Goal: Transaction & Acquisition: Subscribe to service/newsletter

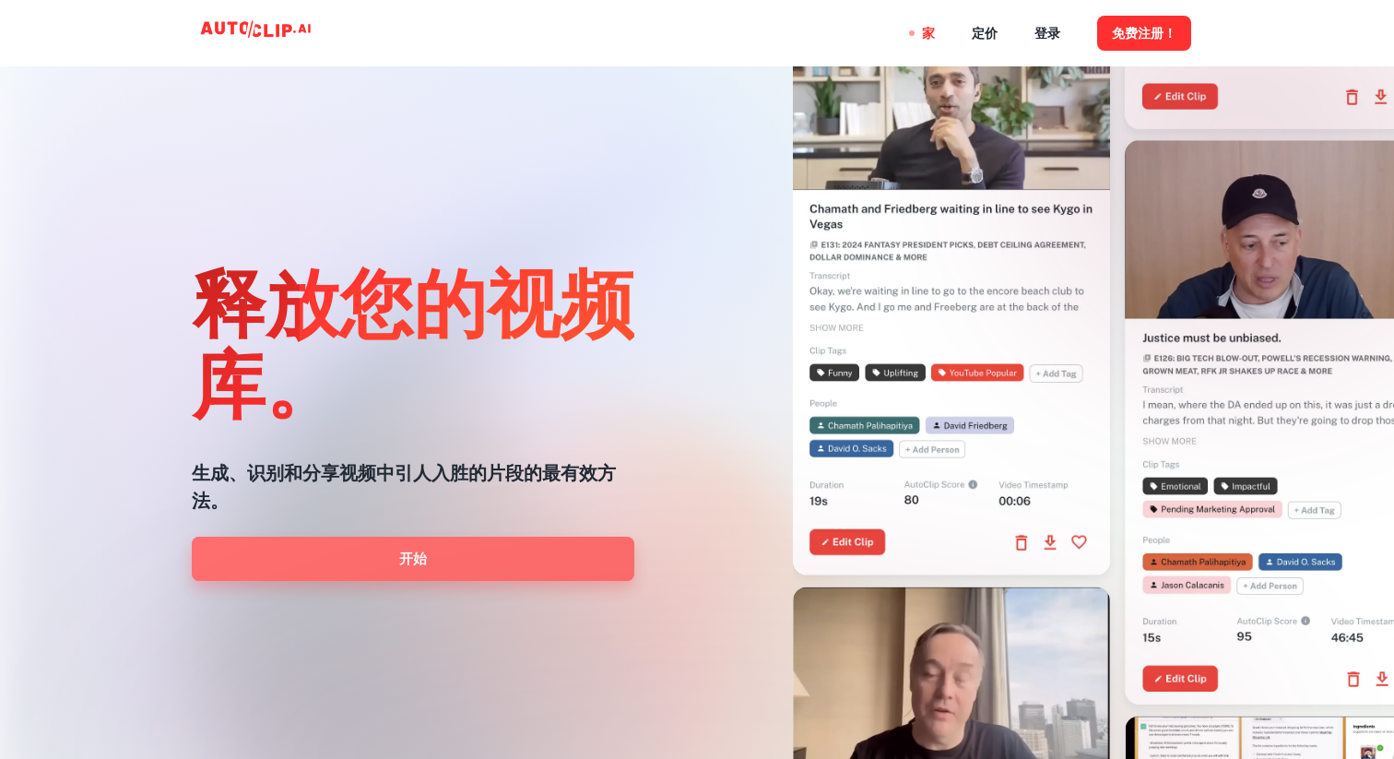
click at [420, 568] on font "开始" at bounding box center [413, 558] width 28 height 25
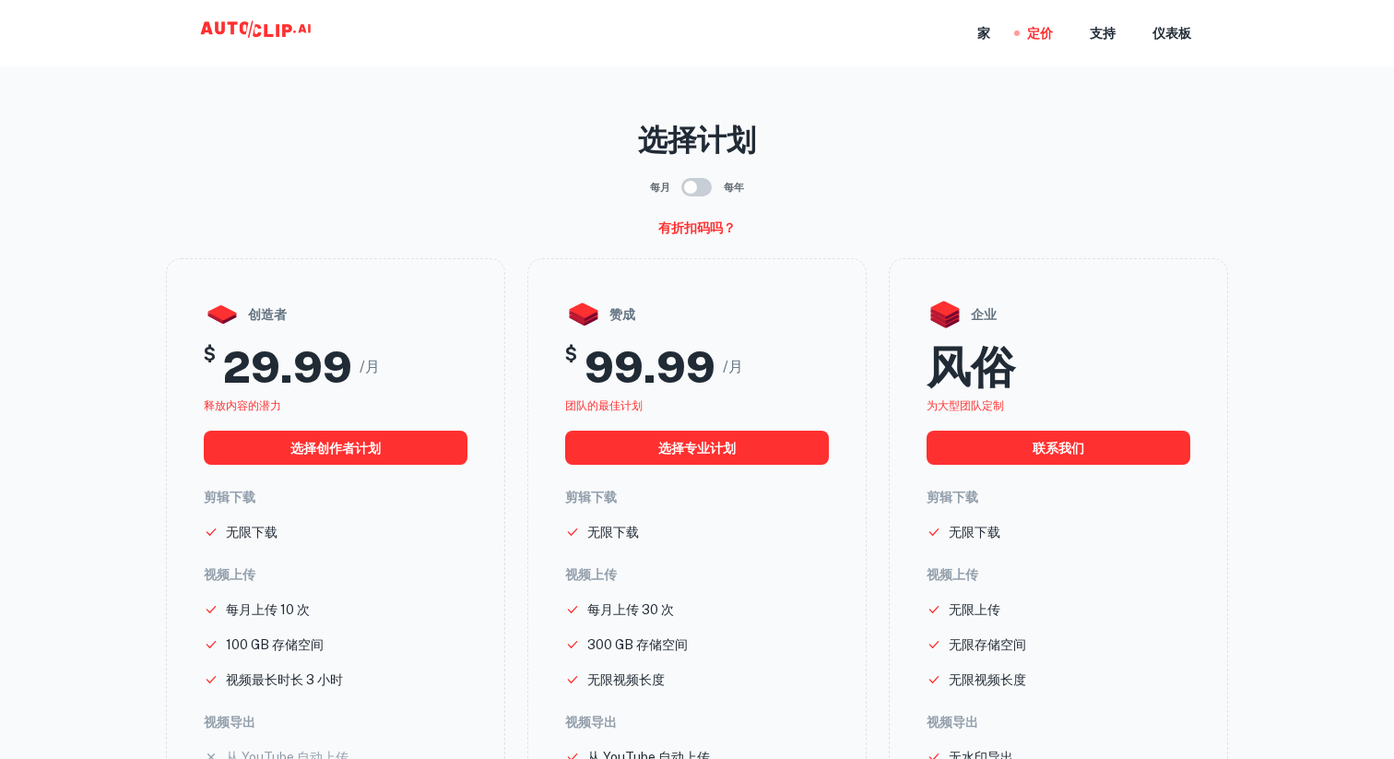
click at [916, 177] on div "每月 每年" at bounding box center [697, 187] width 1062 height 35
